Goal: Information Seeking & Learning: Learn about a topic

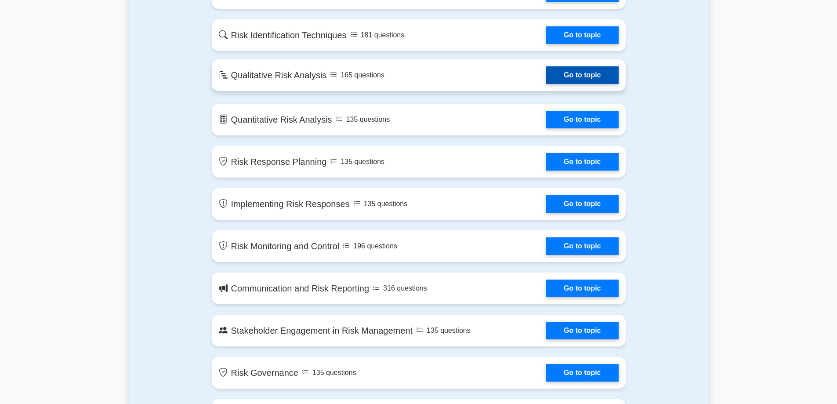
scroll to position [659, 0]
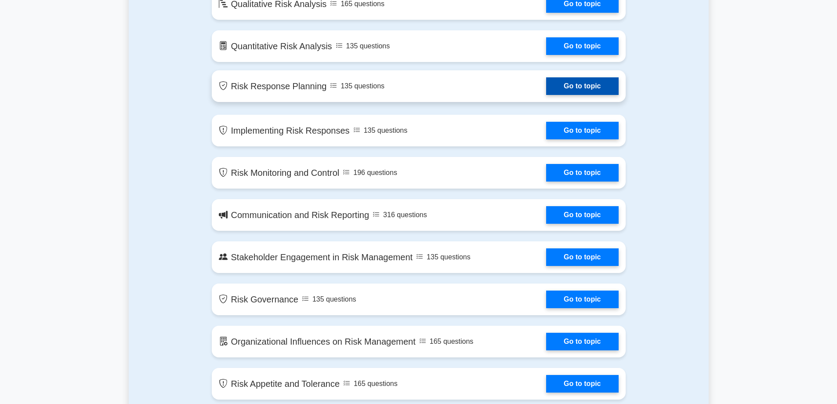
click at [584, 86] on link "Go to topic" at bounding box center [582, 86] width 72 height 18
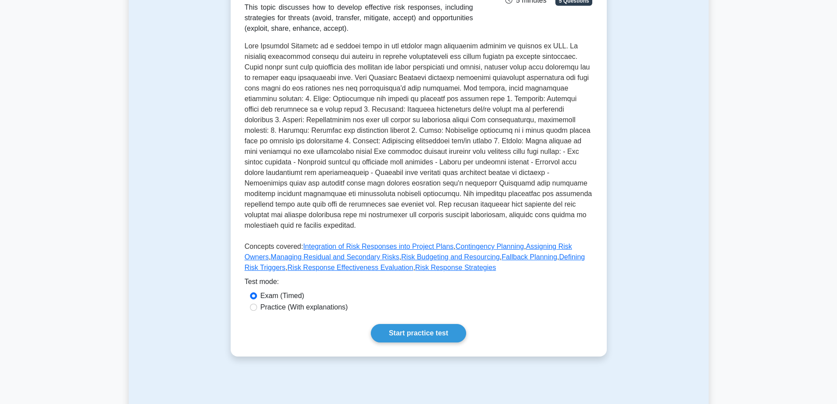
scroll to position [146, 0]
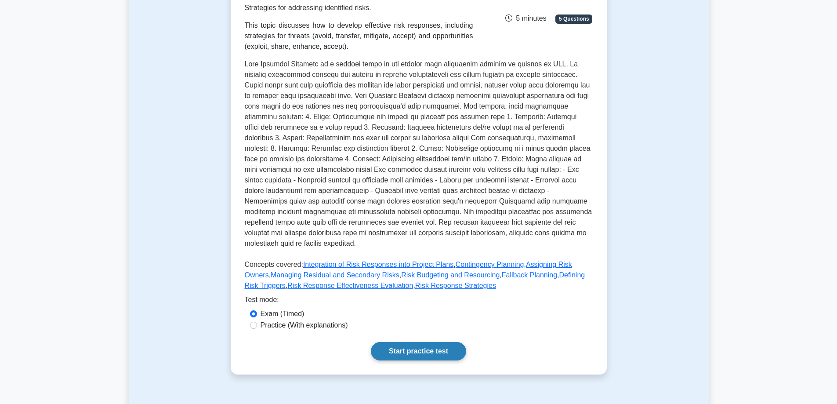
click at [416, 342] on link "Start practice test" at bounding box center [418, 351] width 95 height 18
